Goal: Task Accomplishment & Management: Use online tool/utility

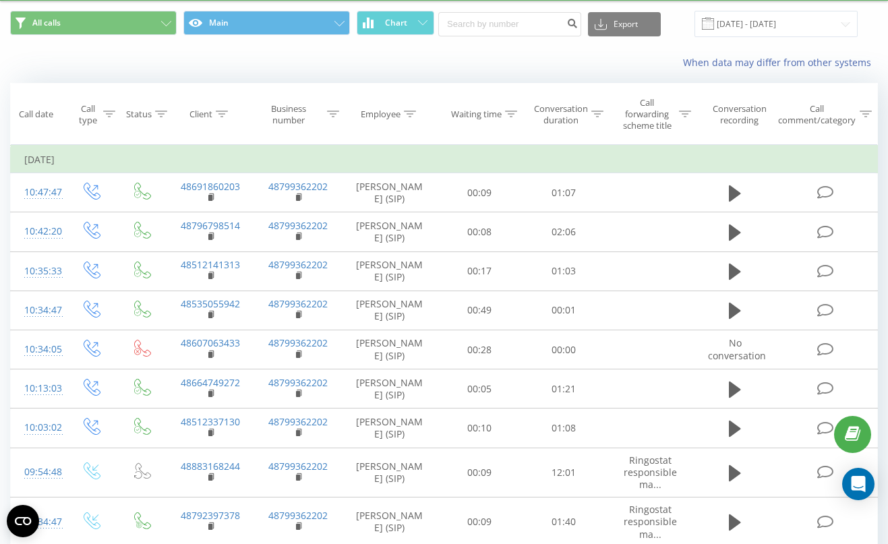
scroll to position [40, 0]
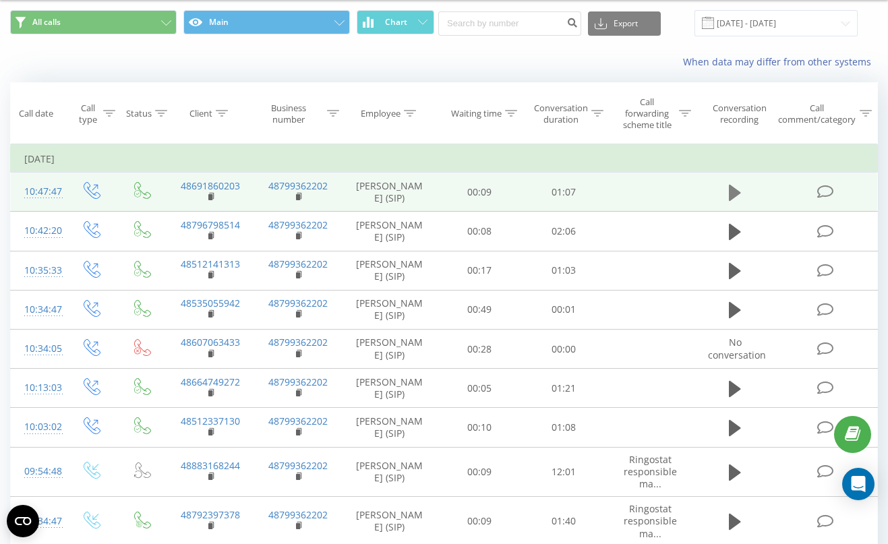
click at [739, 195] on icon at bounding box center [735, 192] width 12 height 19
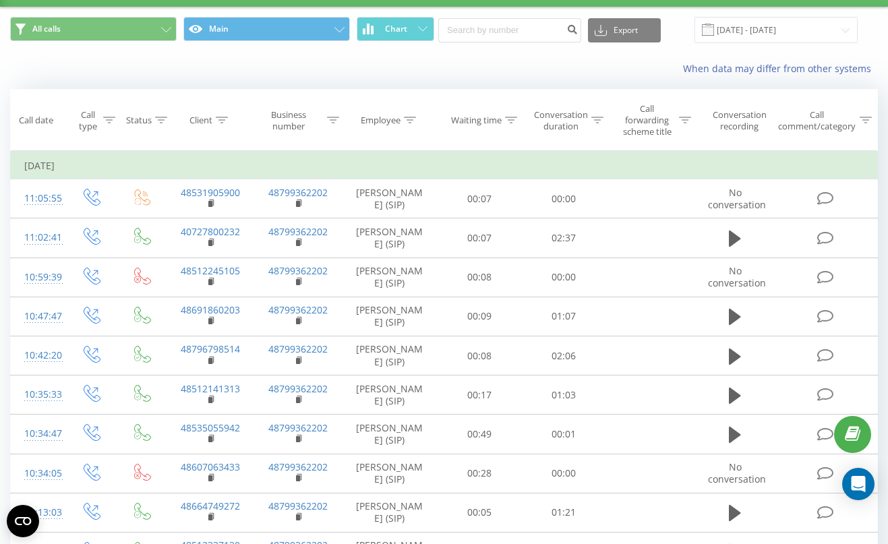
scroll to position [45, 0]
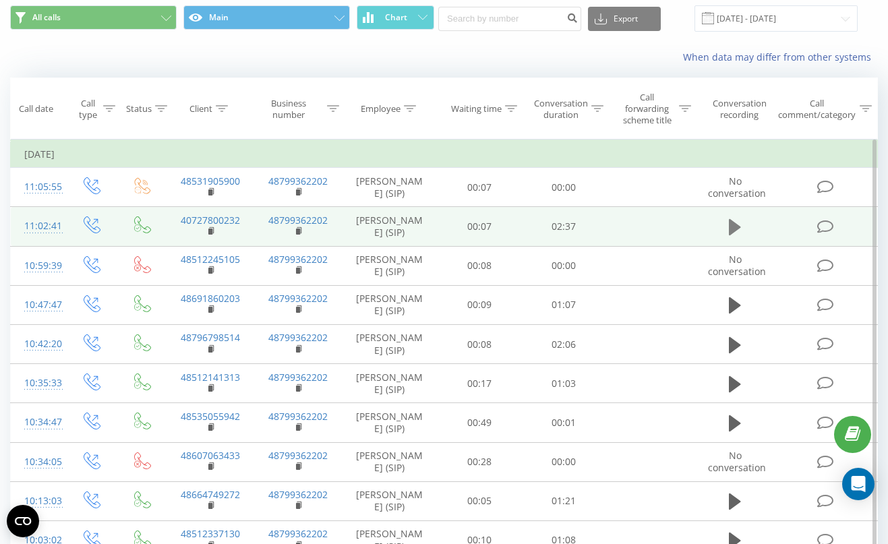
click at [729, 226] on icon at bounding box center [735, 227] width 12 height 16
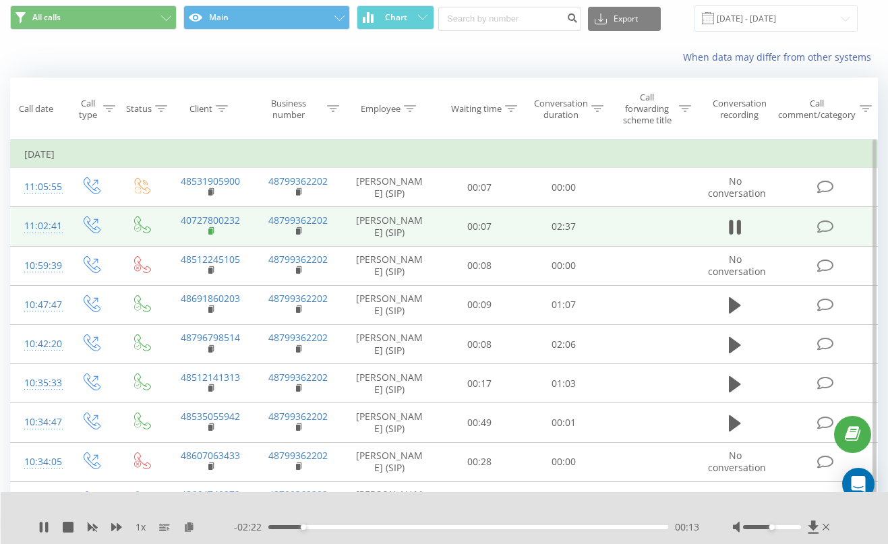
click at [212, 231] on rect at bounding box center [210, 232] width 4 height 6
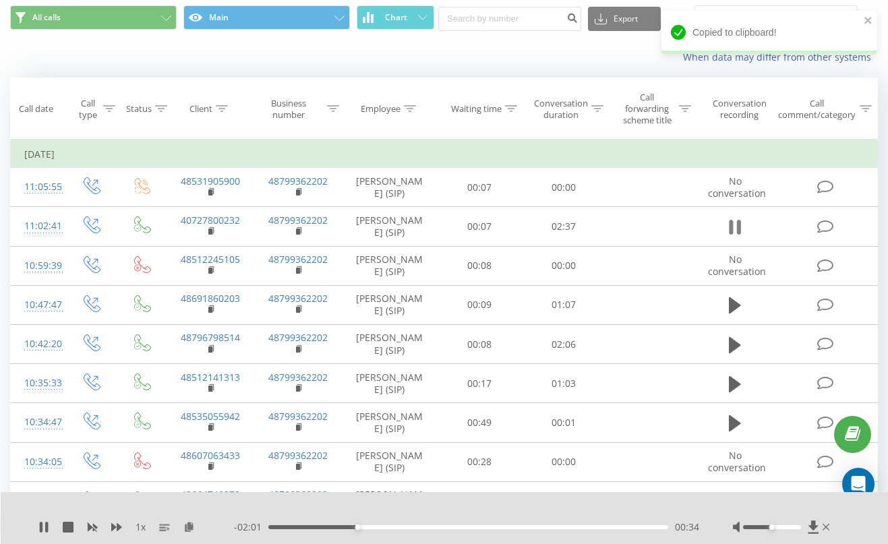
click at [733, 229] on icon at bounding box center [735, 227] width 12 height 19
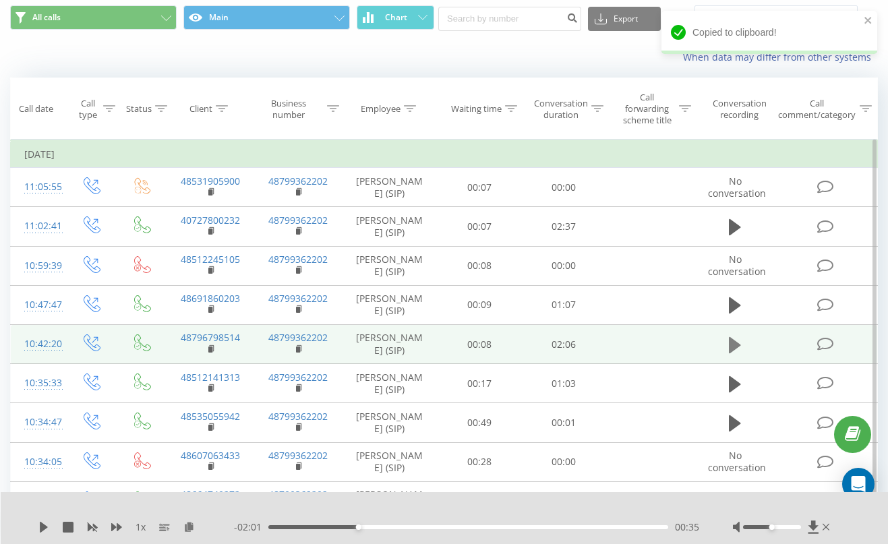
click at [736, 348] on icon at bounding box center [735, 344] width 12 height 16
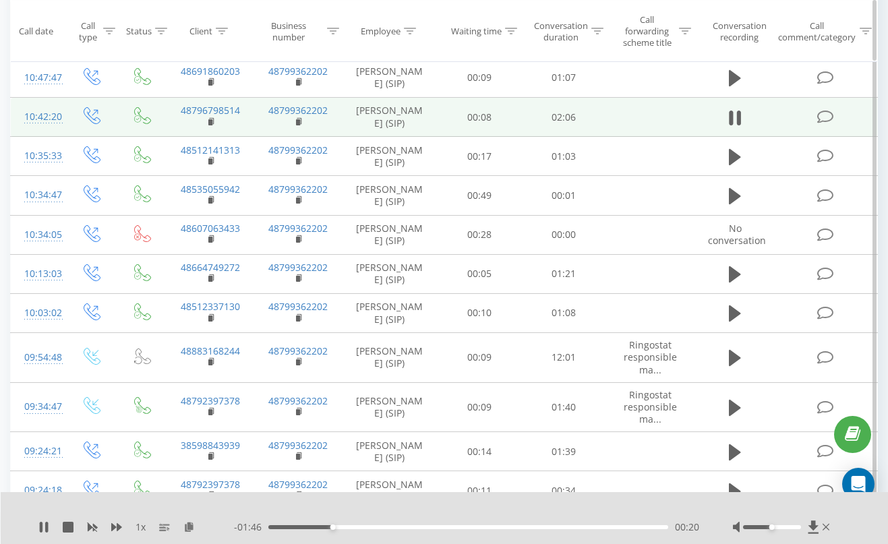
scroll to position [299, 0]
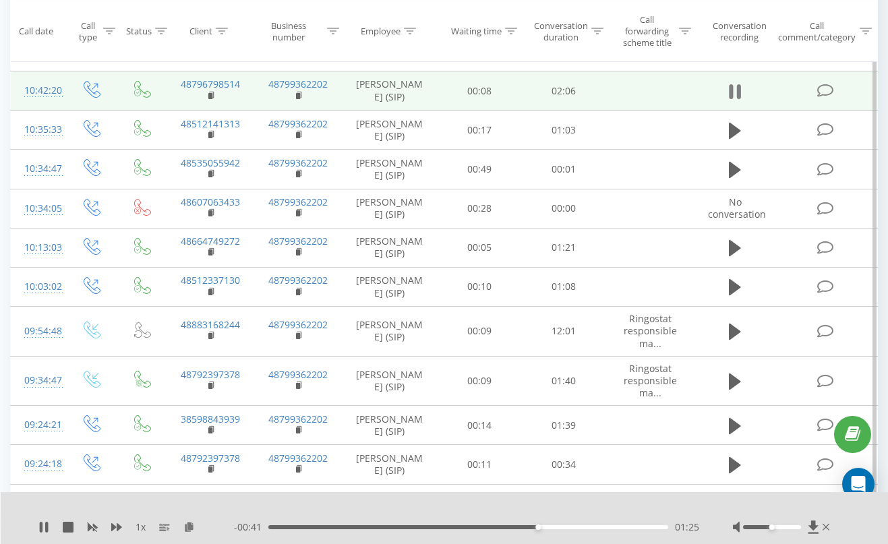
click at [735, 97] on icon at bounding box center [735, 91] width 12 height 19
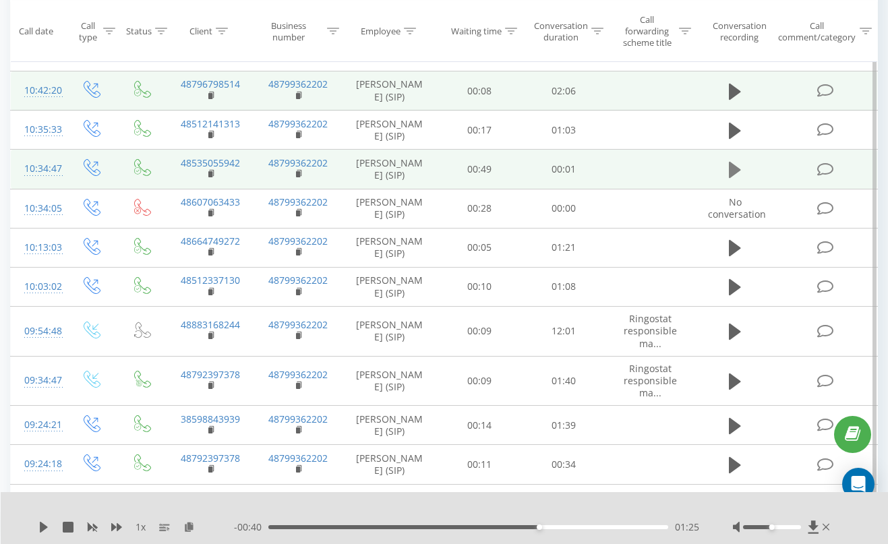
click at [737, 179] on icon at bounding box center [735, 169] width 12 height 19
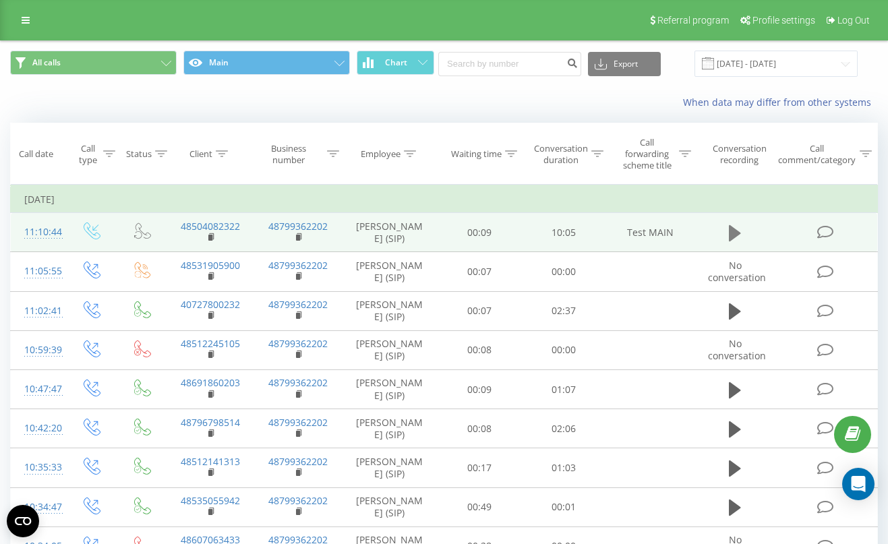
click at [727, 233] on button at bounding box center [735, 233] width 20 height 20
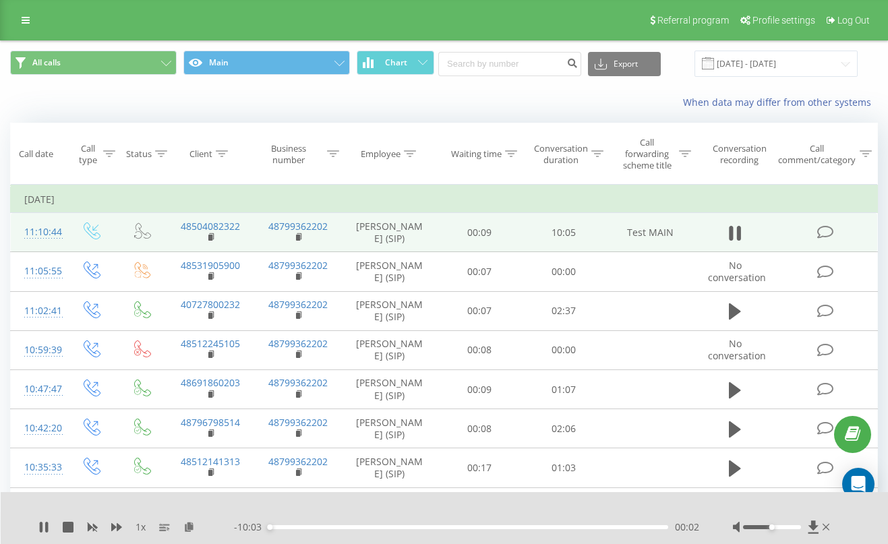
click at [300, 525] on div "00:02" at bounding box center [468, 527] width 400 height 4
click at [344, 527] on div "00:55" at bounding box center [468, 527] width 400 height 4
click at [42, 528] on icon at bounding box center [41, 527] width 3 height 11
